Goal: Register for event/course

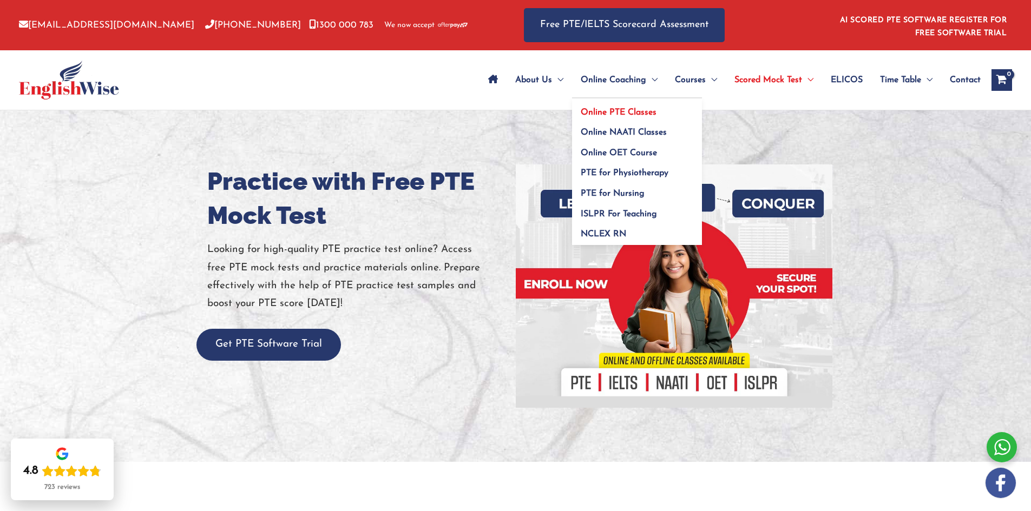
click at [601, 114] on span "Online PTE Classes" at bounding box center [619, 112] width 76 height 9
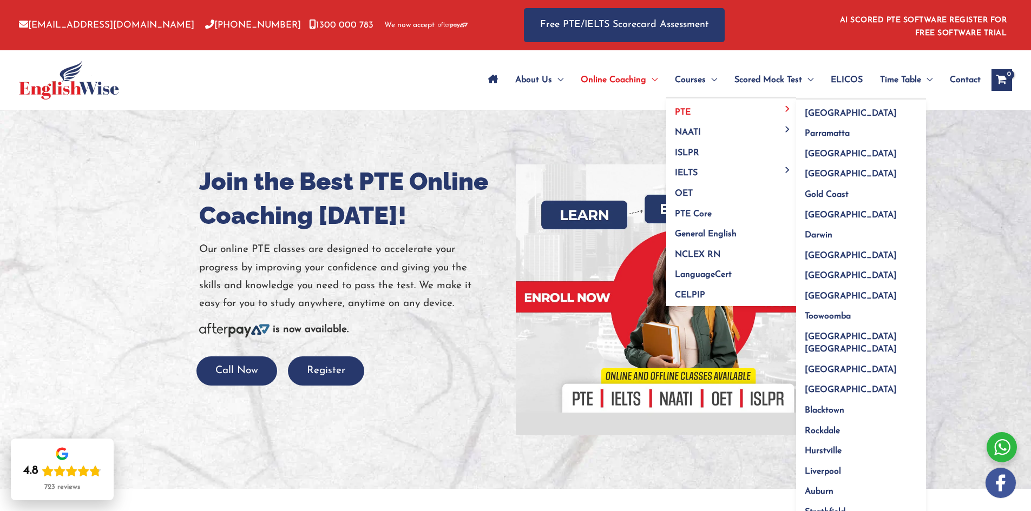
click at [788, 109] on span "Menu Toggle" at bounding box center [787, 109] width 12 height 6
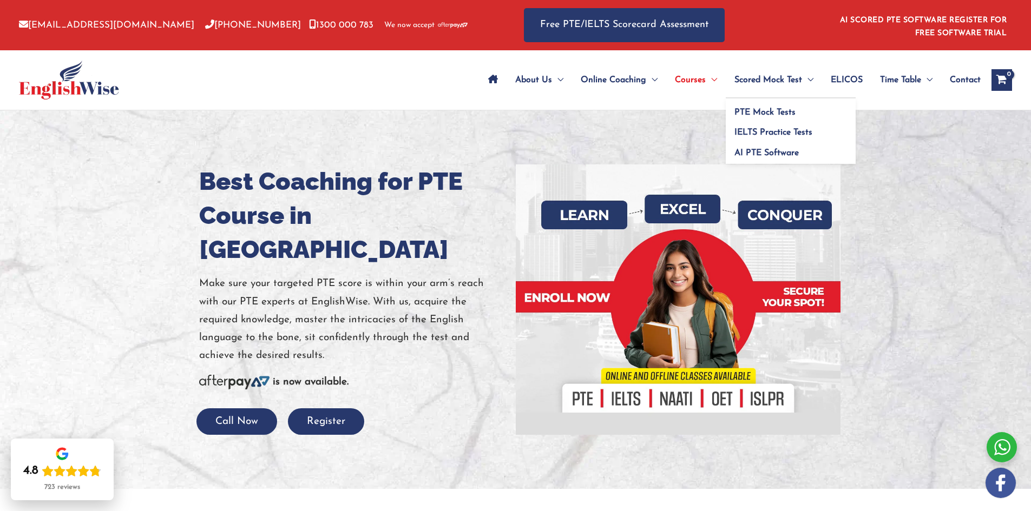
click at [810, 79] on span "Menu Toggle" at bounding box center [807, 80] width 11 height 38
click at [808, 81] on span "Menu Toggle" at bounding box center [807, 80] width 11 height 38
click at [804, 81] on span "Menu Toggle" at bounding box center [807, 80] width 11 height 38
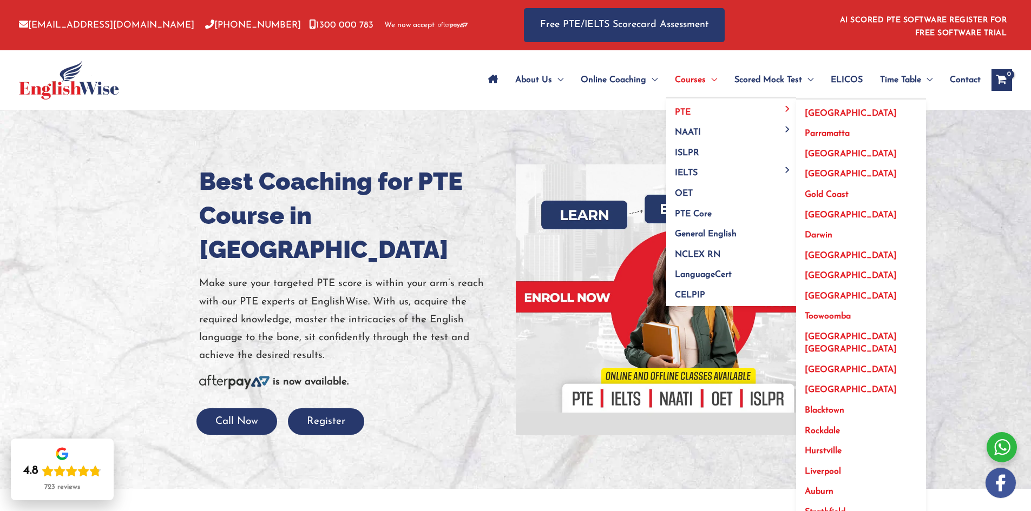
click at [830, 332] on link "[GEOGRAPHIC_DATA] [GEOGRAPHIC_DATA]" at bounding box center [861, 340] width 130 height 33
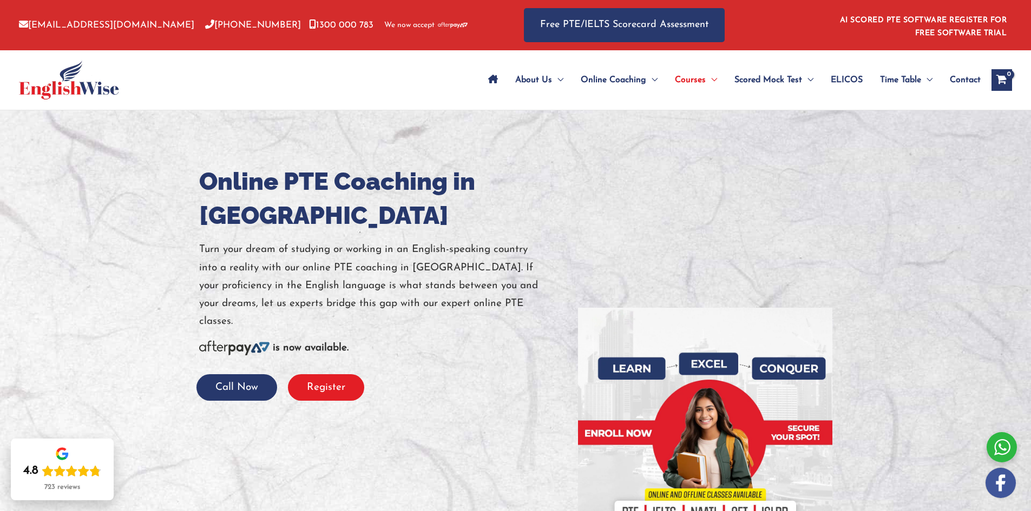
click at [325, 374] on button "Register" at bounding box center [326, 387] width 76 height 27
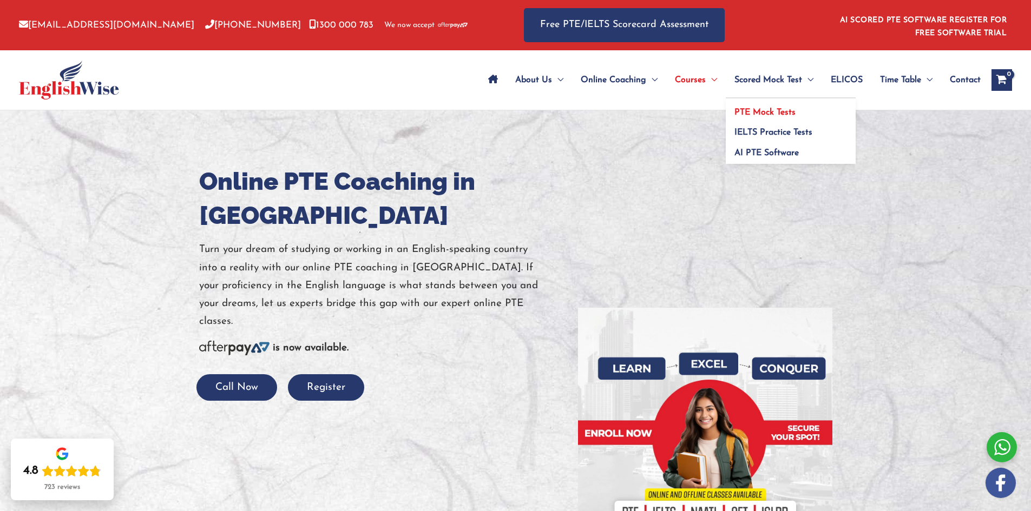
click at [779, 111] on span "PTE Mock Tests" at bounding box center [764, 112] width 61 height 9
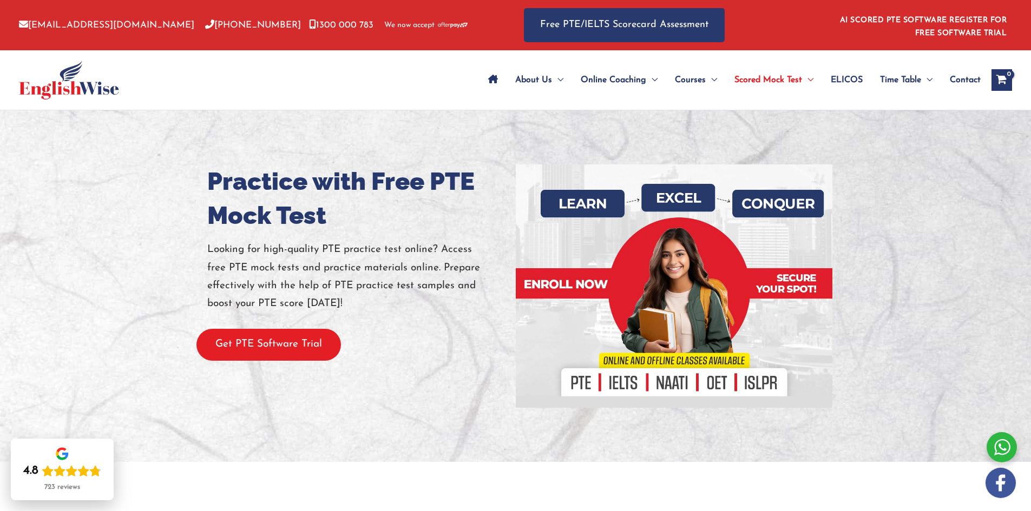
click at [295, 346] on button "Get PTE Software Trial" at bounding box center [268, 345] width 144 height 32
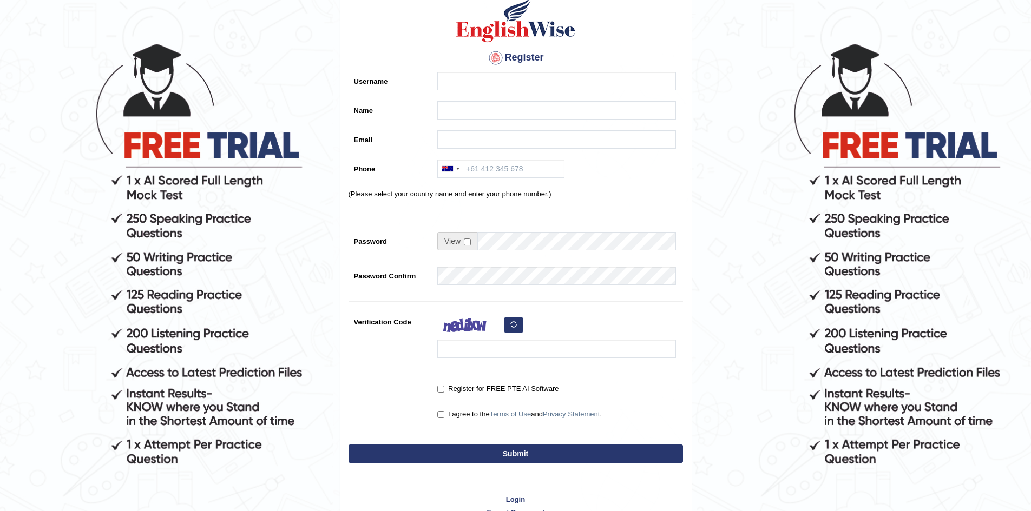
scroll to position [123, 0]
